Goal: Transaction & Acquisition: Purchase product/service

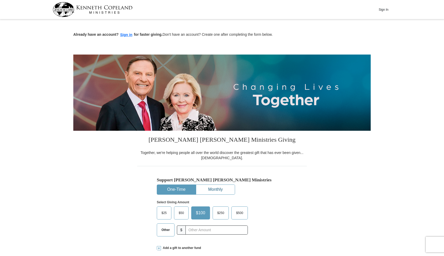
click at [222, 191] on button "Monthly" at bounding box center [215, 190] width 39 height 10
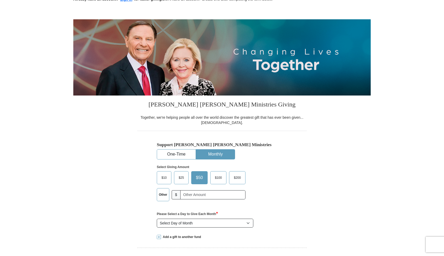
scroll to position [45, 0]
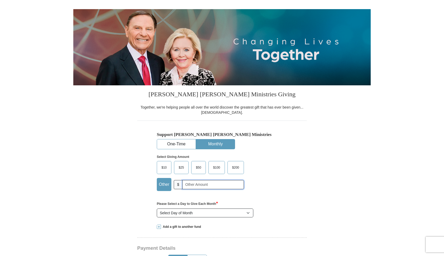
click at [194, 189] on input "text" at bounding box center [214, 184] width 62 height 9
type input "20.00"
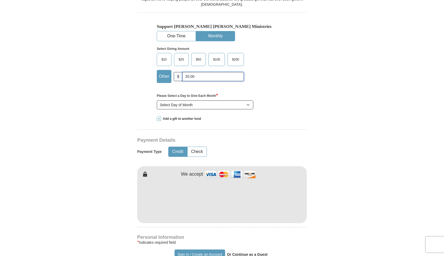
scroll to position [155, 0]
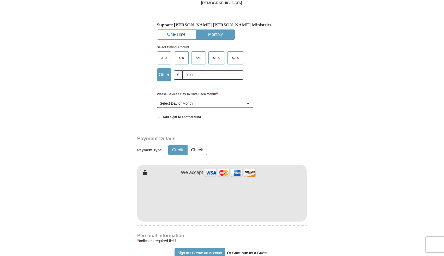
click at [181, 33] on button "One-Time" at bounding box center [176, 35] width 39 height 10
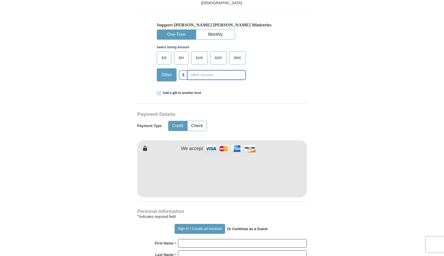
click at [214, 74] on input "text" at bounding box center [217, 75] width 58 height 9
type input "20.00"
click at [303, 91] on div "[PERSON_NAME] [PERSON_NAME] Ministries Giving Together, we're helping people al…" at bounding box center [222, 241] width 170 height 530
type input "[PERSON_NAME]"
type input "Woythal"
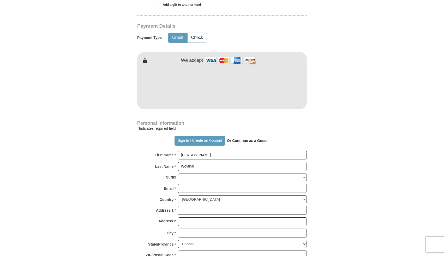
scroll to position [257, 0]
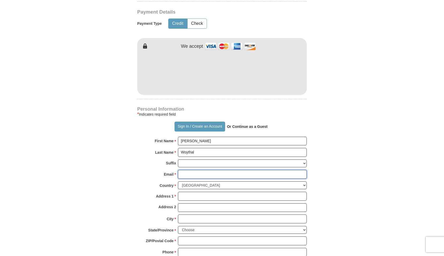
click at [203, 173] on input "Email *" at bounding box center [242, 174] width 129 height 9
type input "[EMAIL_ADDRESS][DOMAIN_NAME]"
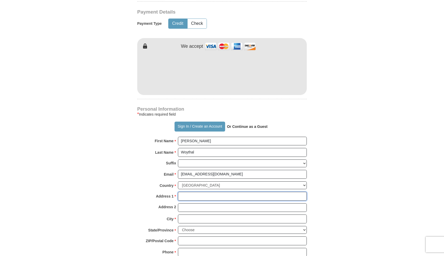
type input "[STREET_ADDRESS]"
type input "Apt. 2163"
type input "[GEOGRAPHIC_DATA]"
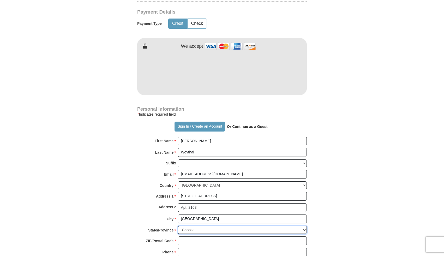
select select "NV"
type input "89129"
type input "6415833701"
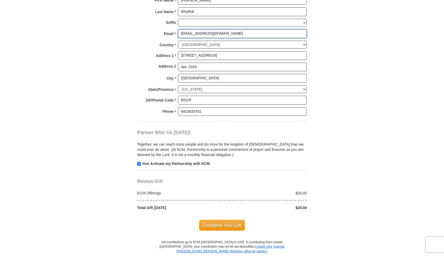
scroll to position [467, 0]
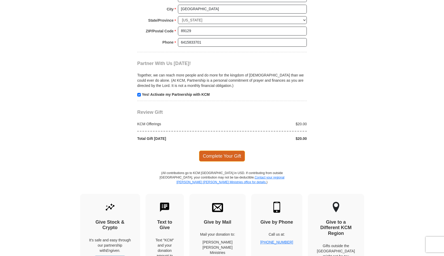
click at [233, 157] on span "Complete Your Gift" at bounding box center [222, 156] width 46 height 11
